Goal: Task Accomplishment & Management: Use online tool/utility

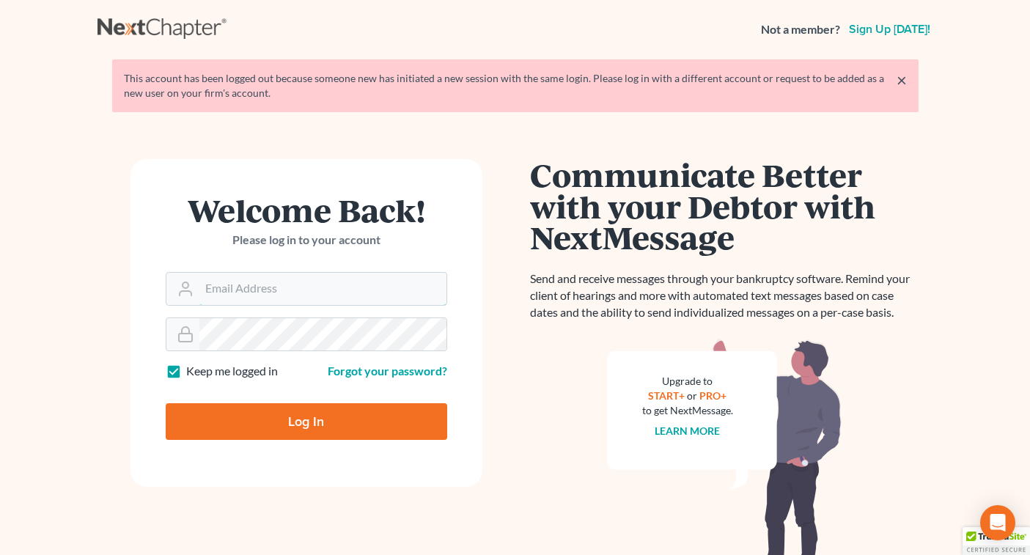
type input "[EMAIL_ADDRESS][DOMAIN_NAME]"
click at [306, 420] on input "Log In" at bounding box center [307, 421] width 282 height 37
type input "Thinking..."
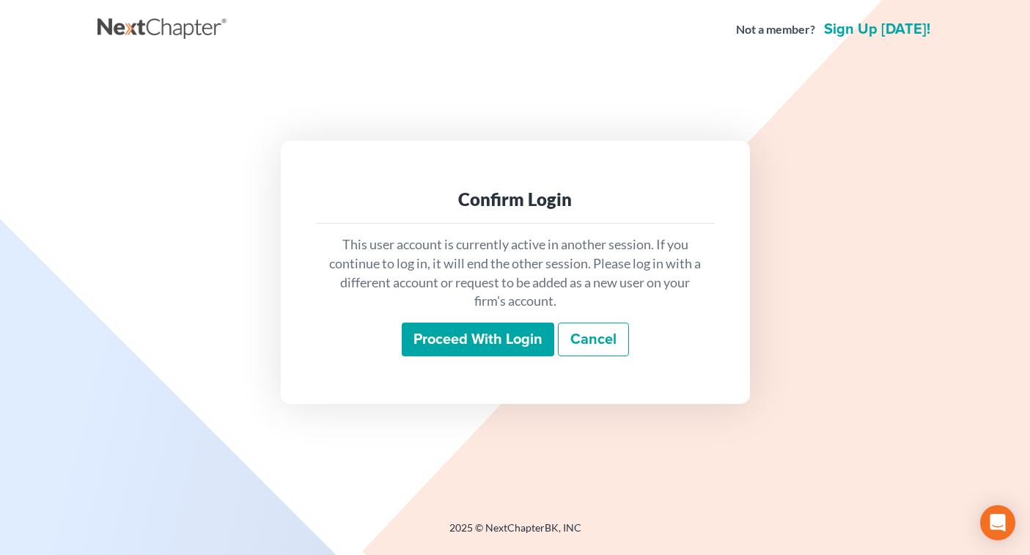
click at [460, 342] on input "Proceed with login" at bounding box center [478, 340] width 152 height 34
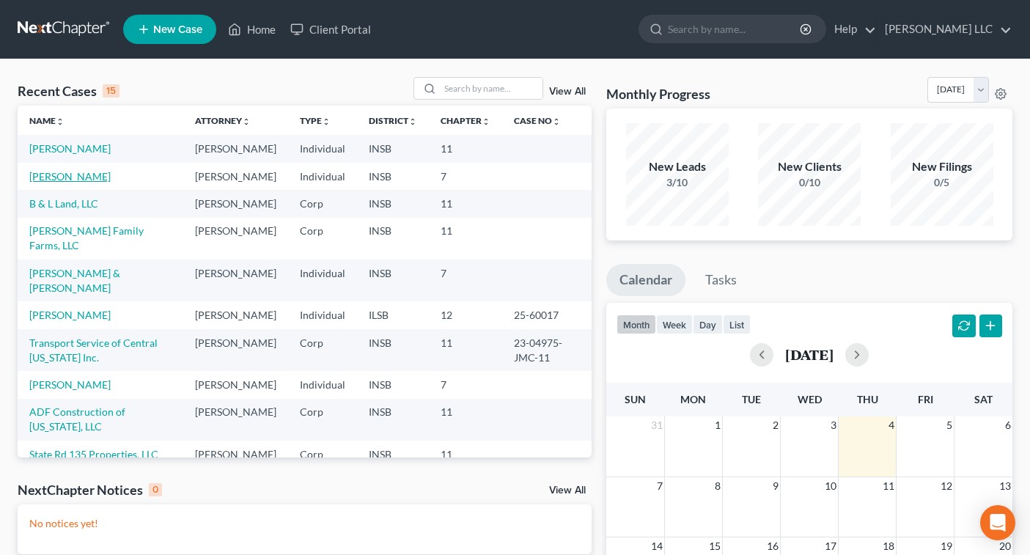
click at [88, 183] on link "Cooley, Matthew" at bounding box center [69, 176] width 81 height 12
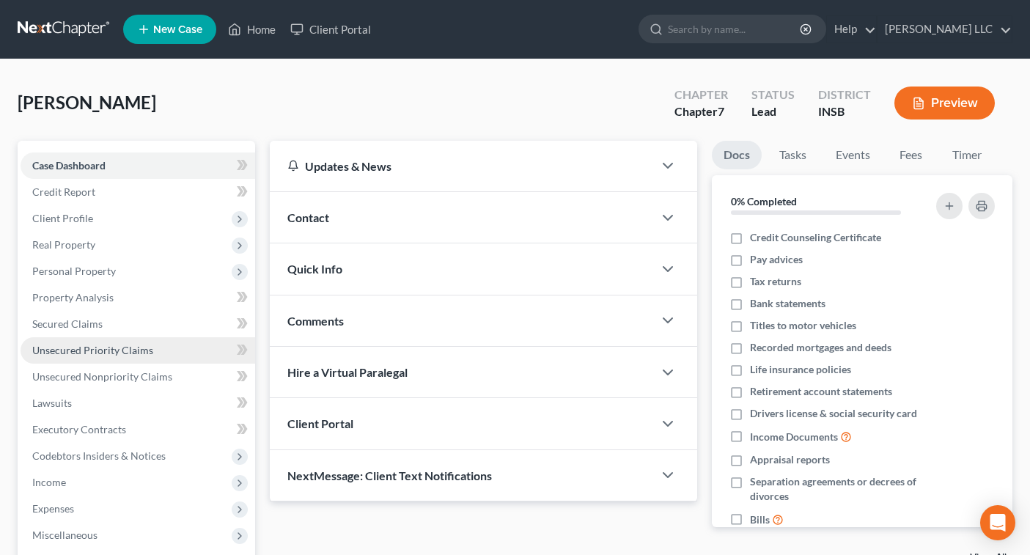
scroll to position [10, 0]
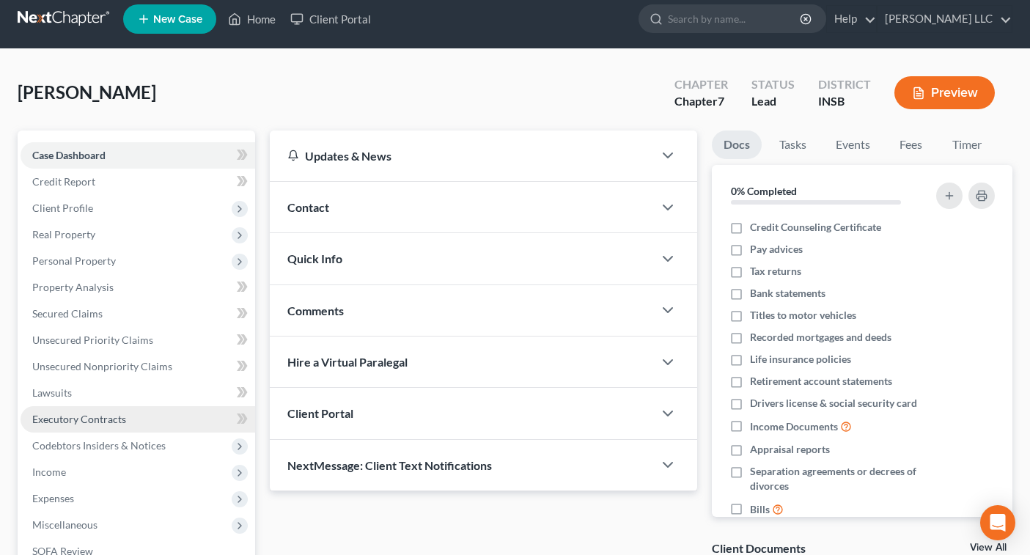
click at [156, 419] on link "Executory Contracts" at bounding box center [138, 419] width 235 height 26
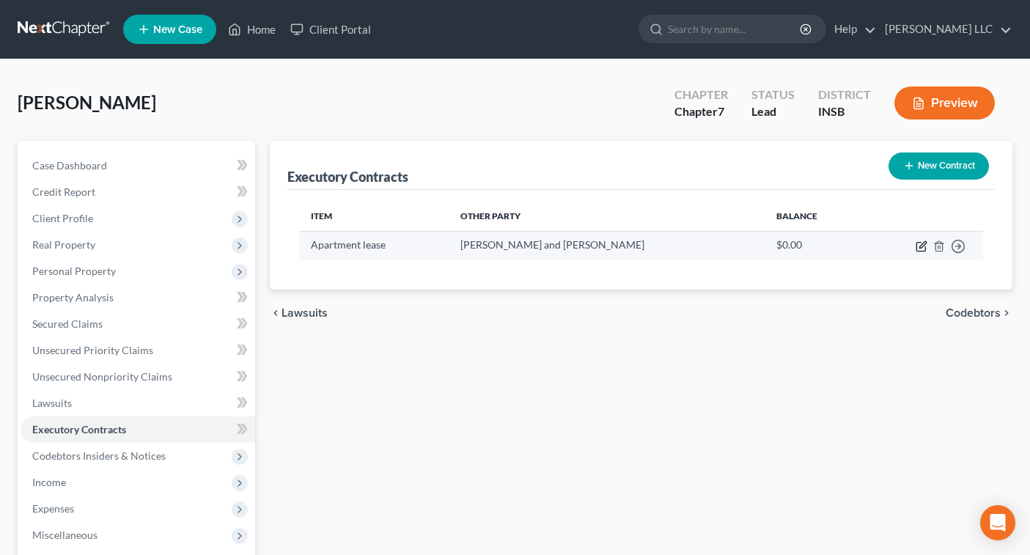
click at [926, 244] on icon "button" at bounding box center [922, 246] width 12 height 12
select select "0"
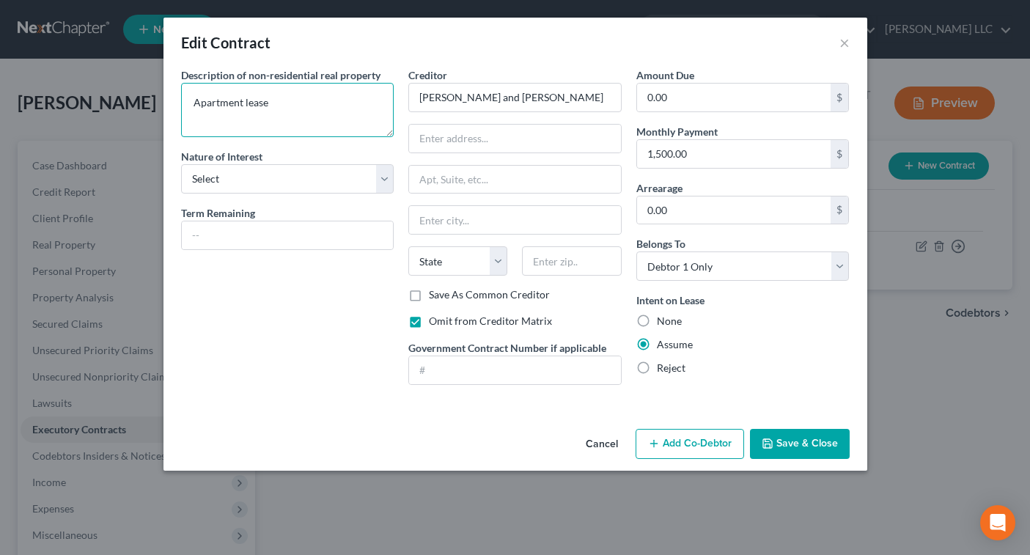
click at [337, 120] on textarea "Apartment lease" at bounding box center [287, 110] width 213 height 54
click at [611, 444] on button "Cancel" at bounding box center [602, 444] width 56 height 29
